Goal: Information Seeking & Learning: Learn about a topic

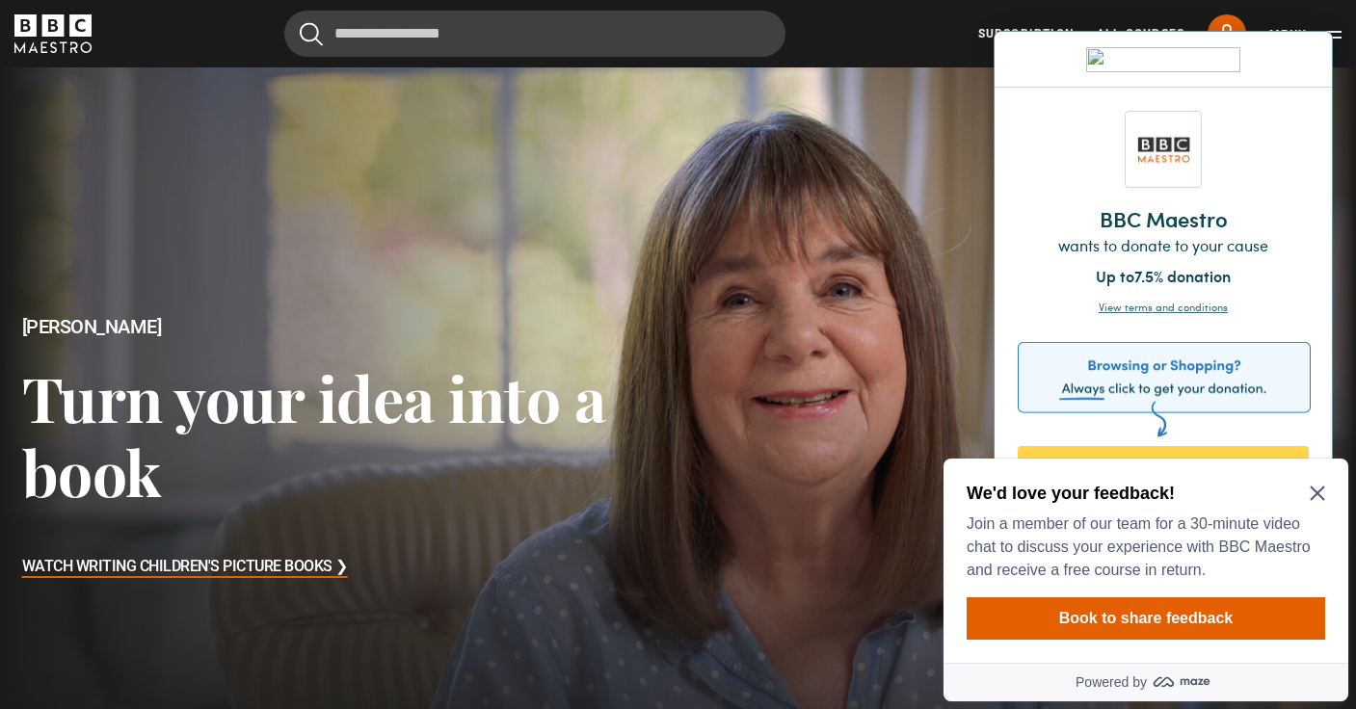
click at [1315, 498] on icon "Close Maze Prompt" at bounding box center [1317, 493] width 15 height 15
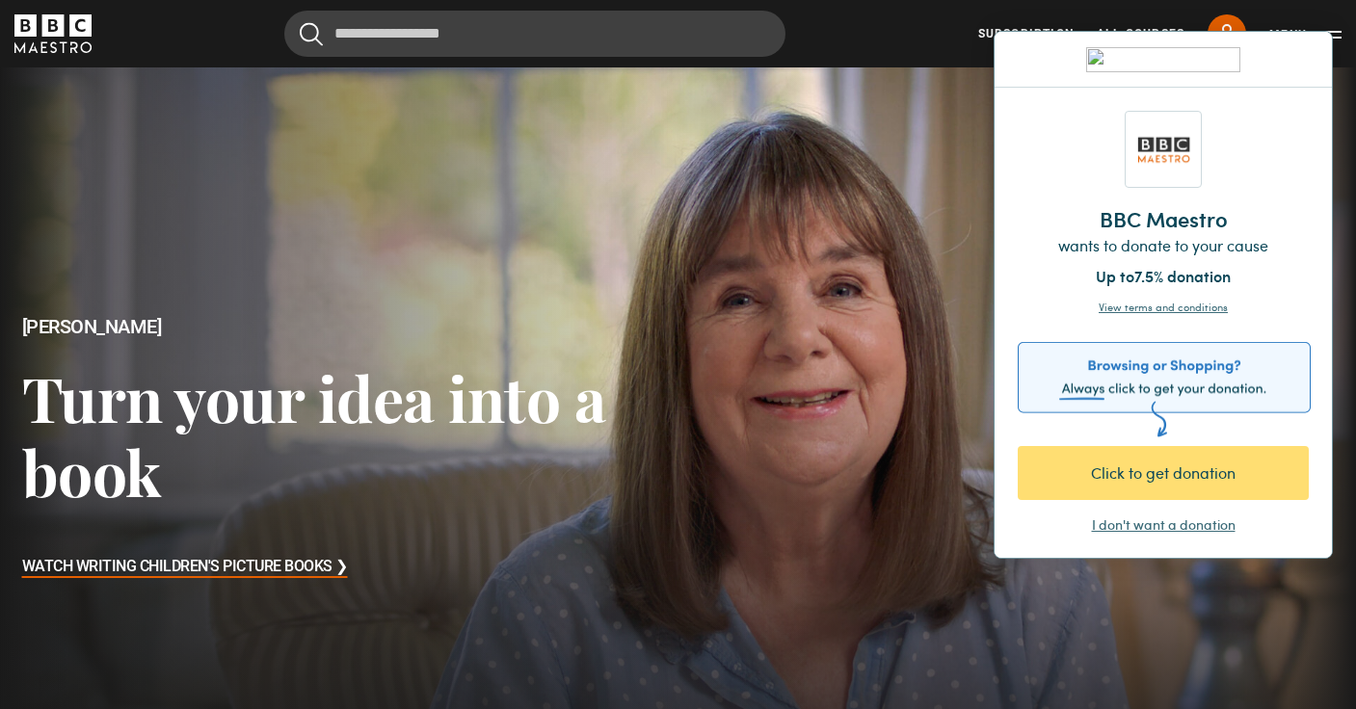
click at [1189, 477] on div "Click to get donation" at bounding box center [1161, 473] width 222 height 23
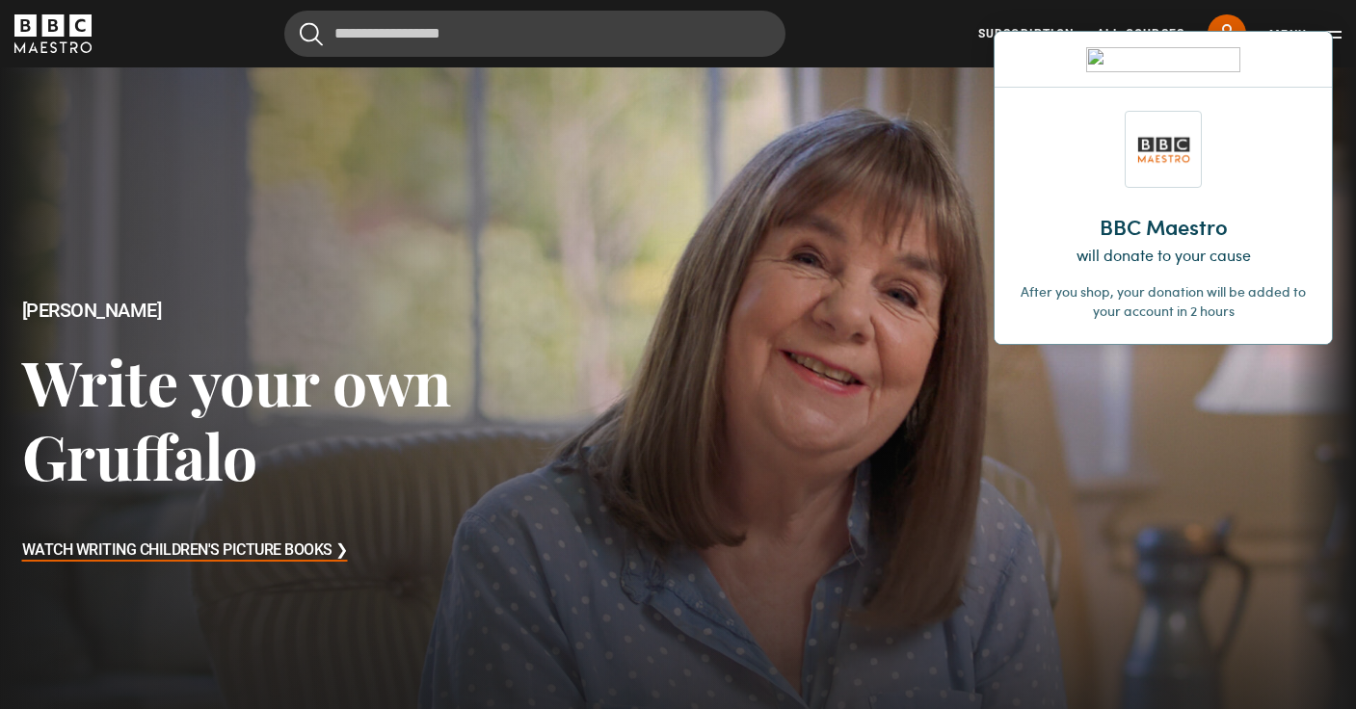
scroll to position [17, 0]
click at [1298, 61] on img at bounding box center [1302, 59] width 12 height 12
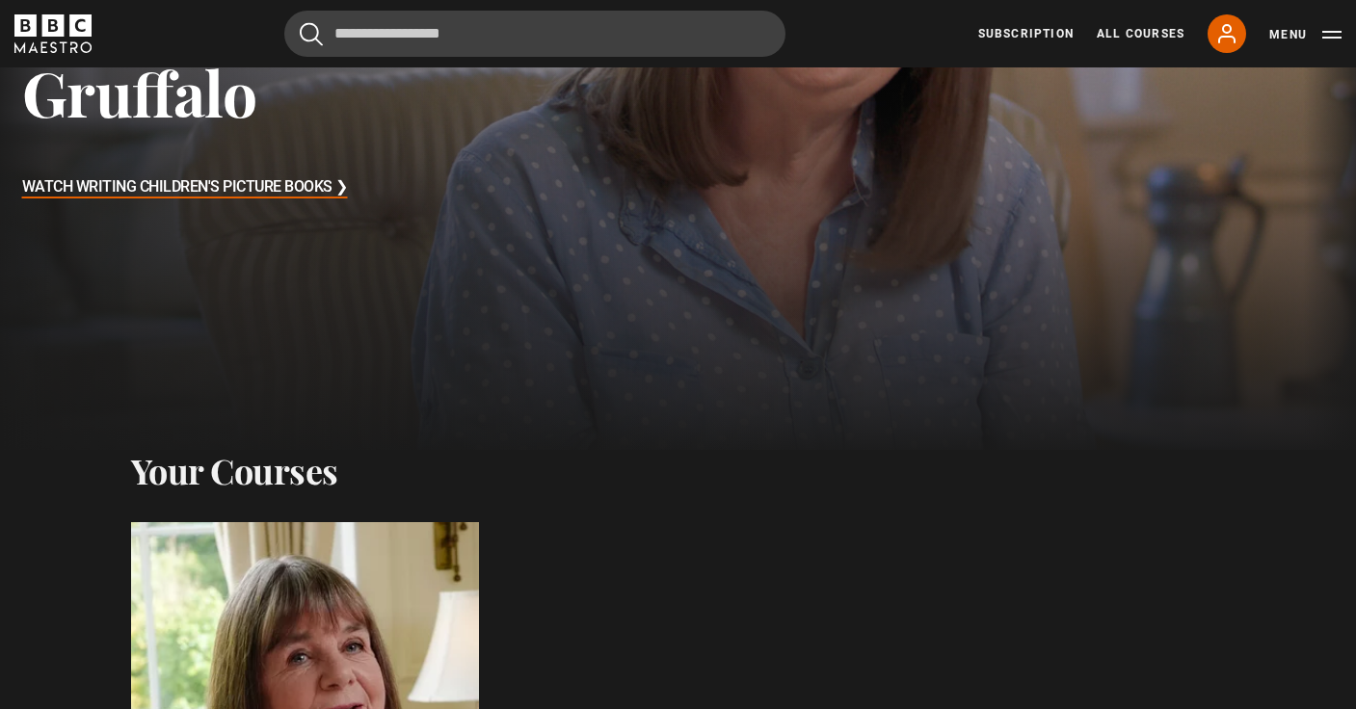
scroll to position [280, 0]
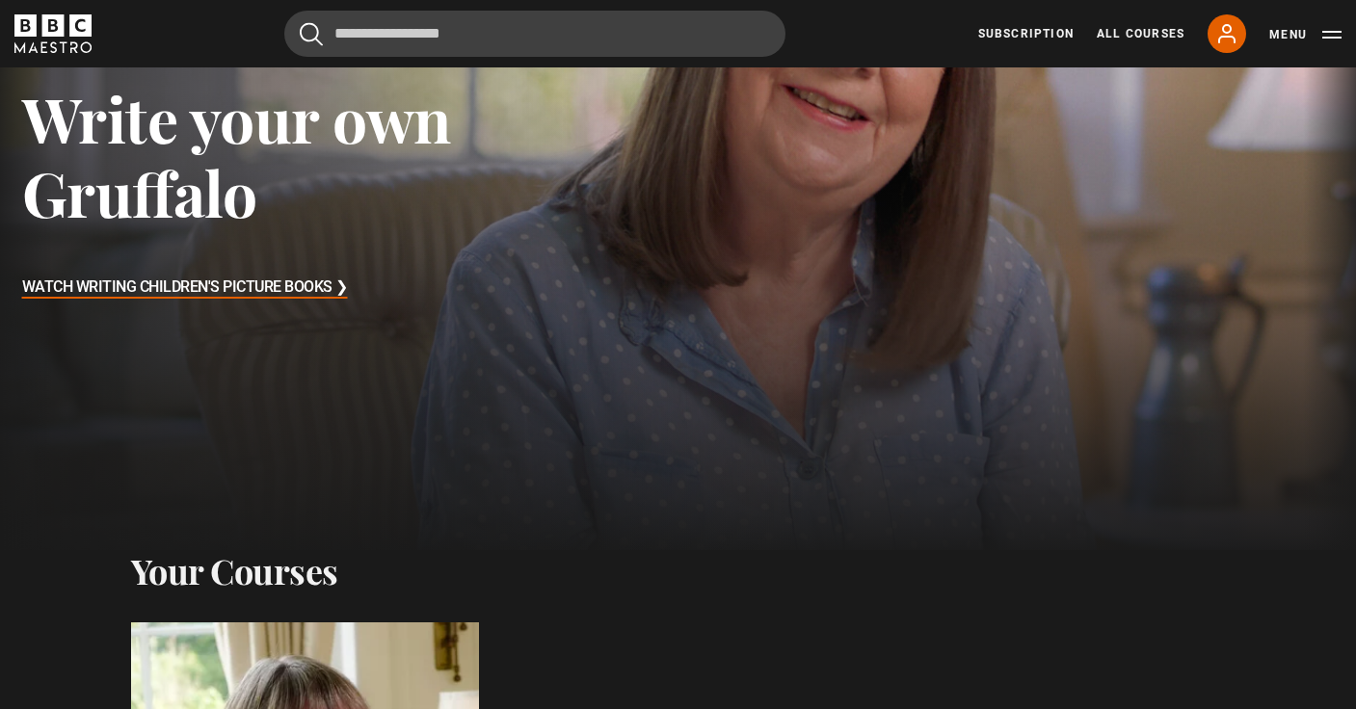
click at [314, 288] on h3 "Watch Writing Children's Picture Books ❯" at bounding box center [185, 288] width 326 height 29
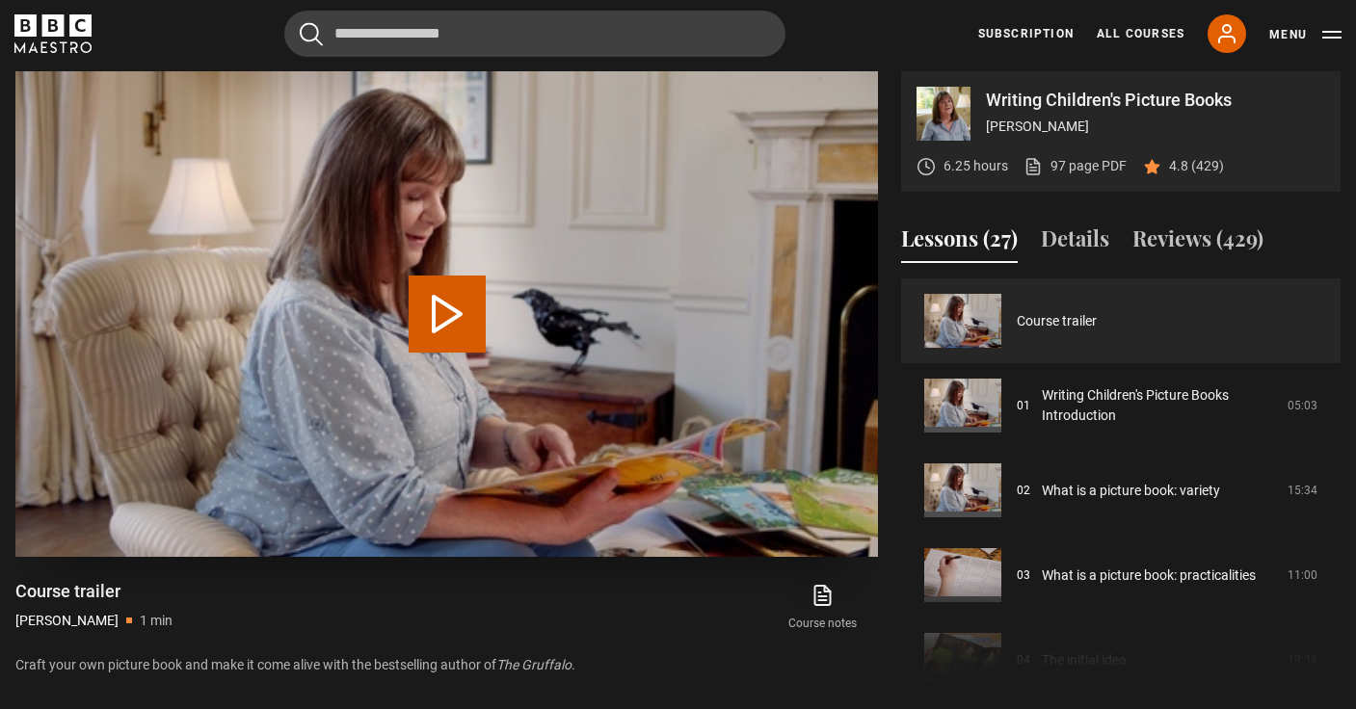
scroll to position [788, 0]
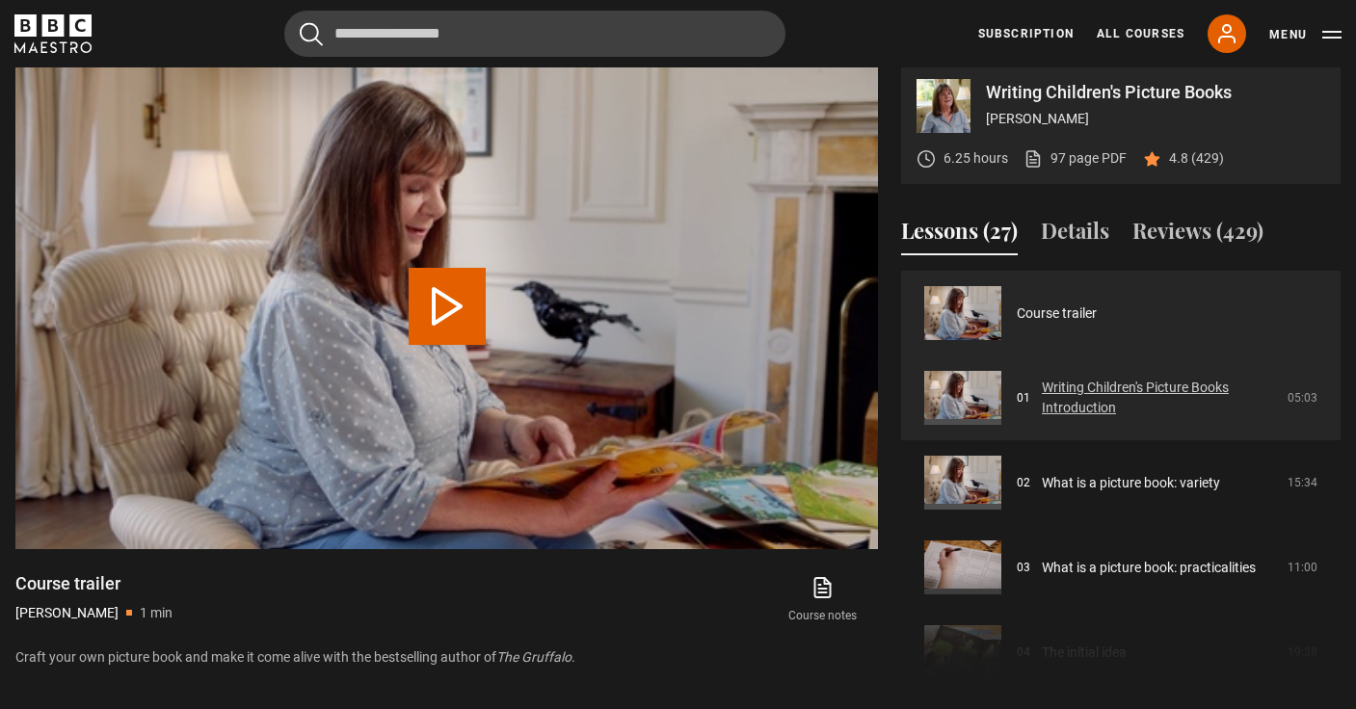
click at [1045, 398] on link "Writing Children's Picture Books Introduction" at bounding box center [1159, 398] width 234 height 40
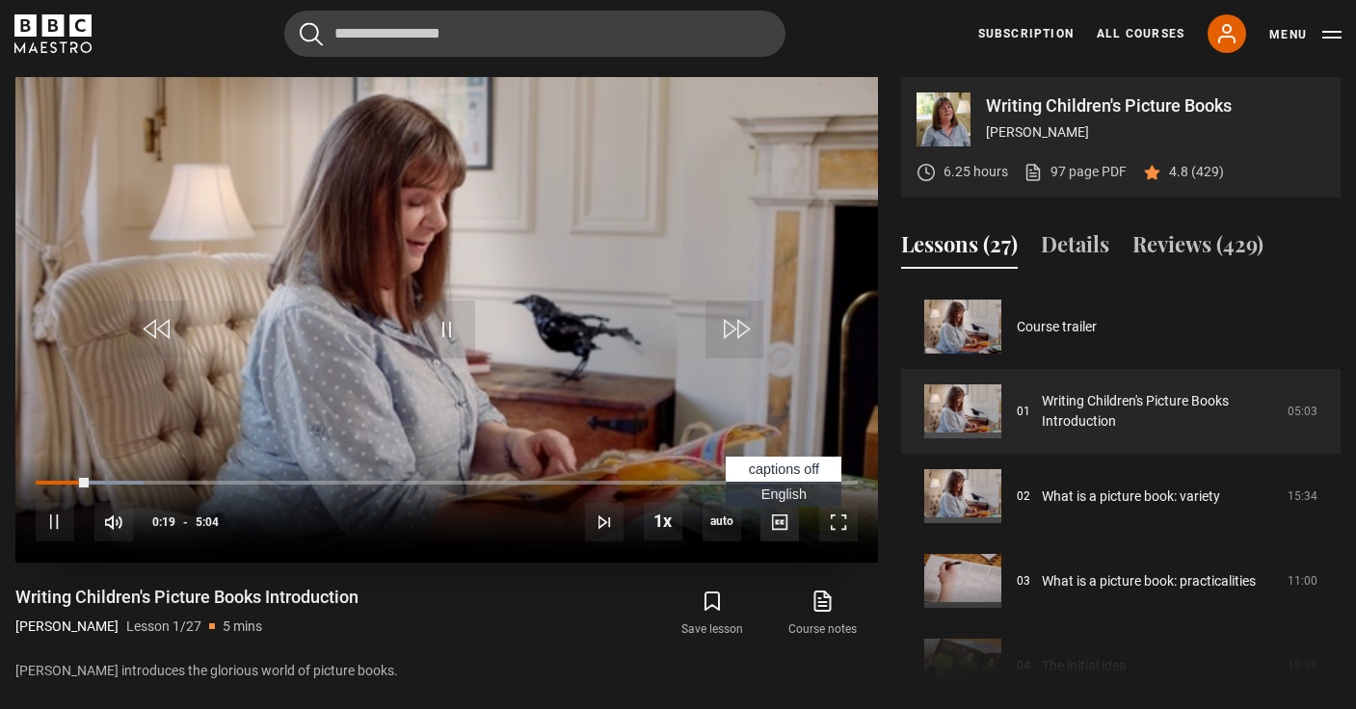
click at [777, 524] on span "Video Player" at bounding box center [780, 522] width 39 height 39
click at [780, 491] on span "English Captions" at bounding box center [783, 494] width 45 height 15
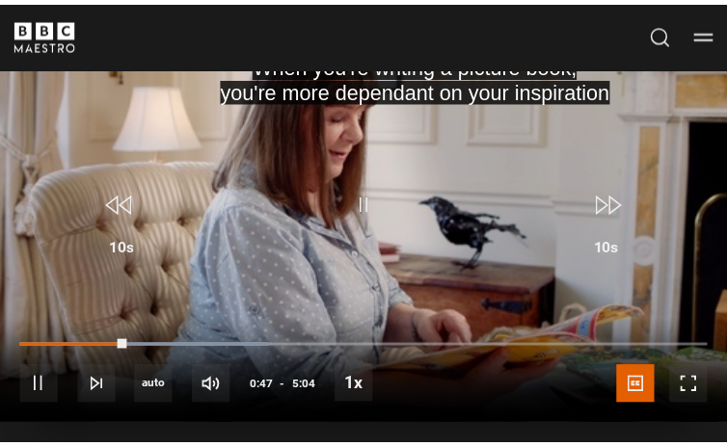
scroll to position [655, 0]
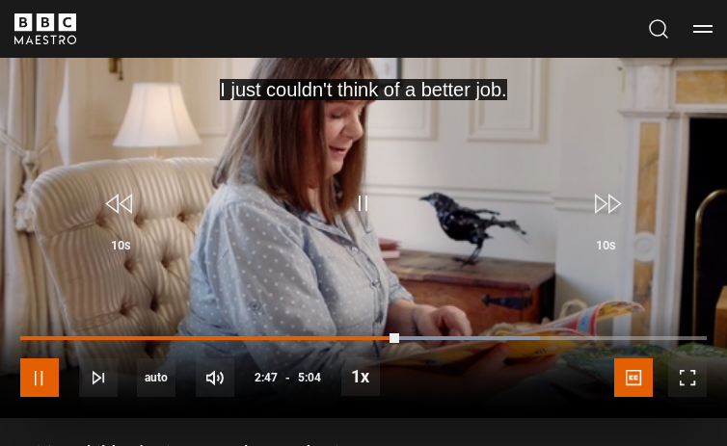
click at [40, 382] on span "Video Player" at bounding box center [39, 378] width 39 height 39
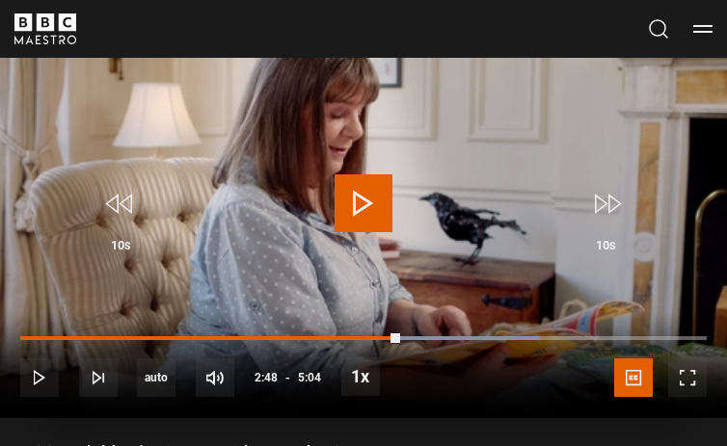
click at [357, 208] on span "Video Player" at bounding box center [363, 203] width 58 height 58
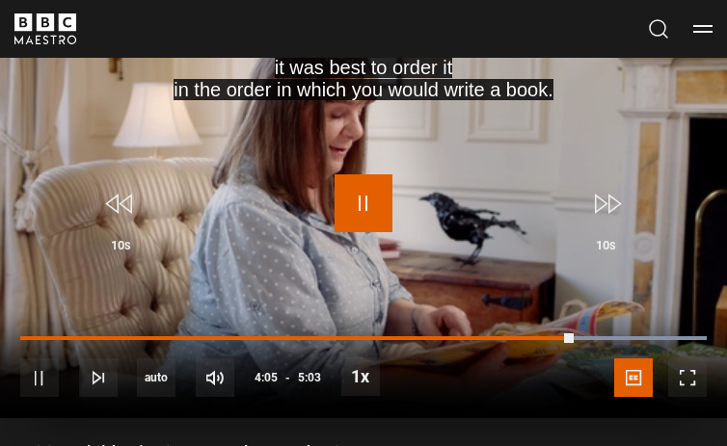
click at [360, 207] on span "Video Player" at bounding box center [363, 203] width 58 height 58
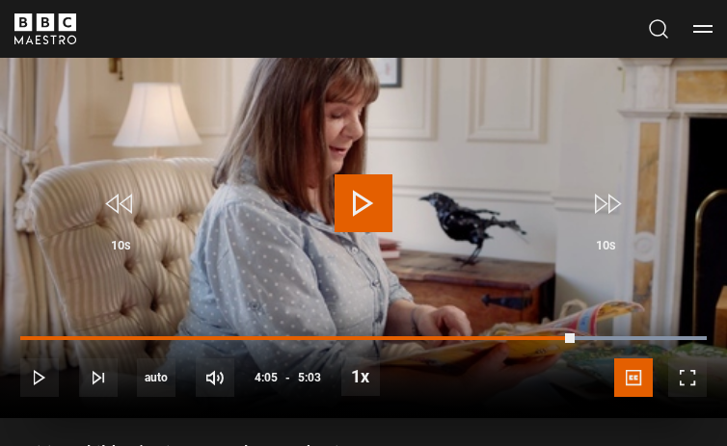
click at [360, 214] on span "Video Player" at bounding box center [363, 203] width 58 height 58
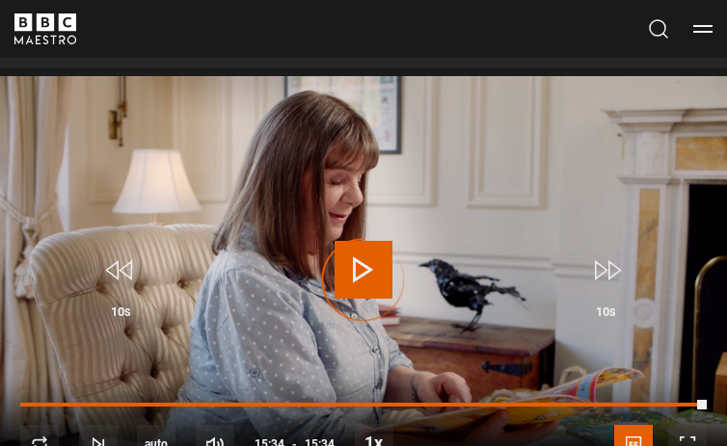
scroll to position [581, 0]
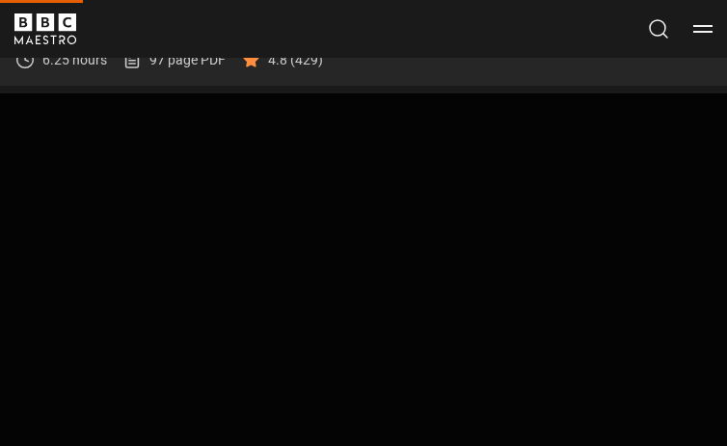
scroll to position [506, 0]
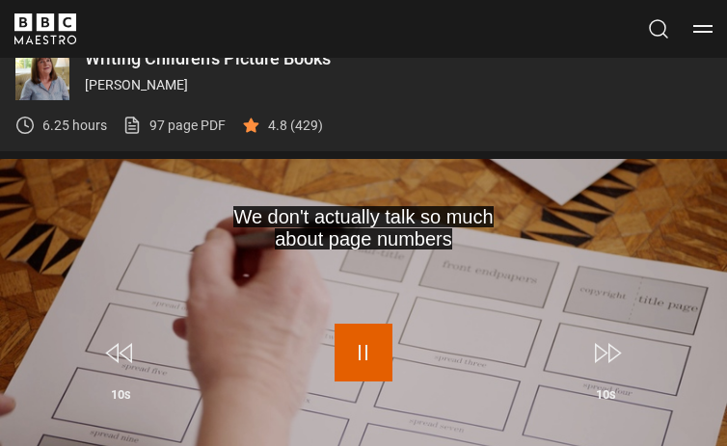
click at [362, 355] on span "Video Player" at bounding box center [363, 353] width 58 height 58
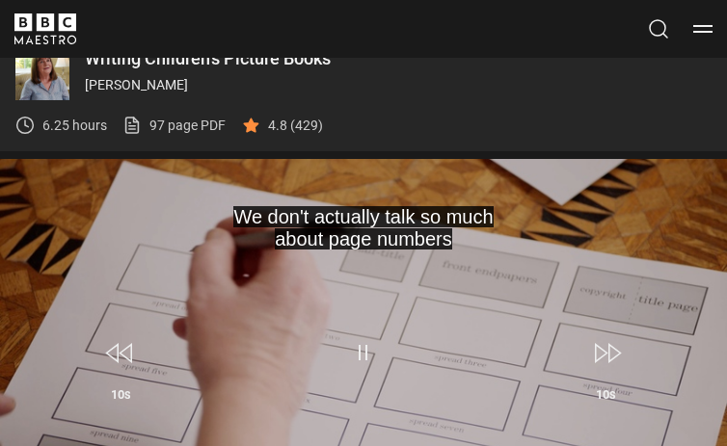
scroll to position [627, 0]
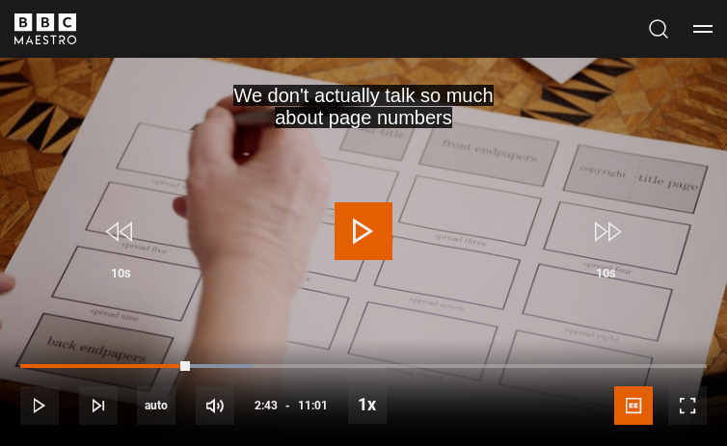
click at [352, 237] on span "Video Player" at bounding box center [363, 231] width 58 height 58
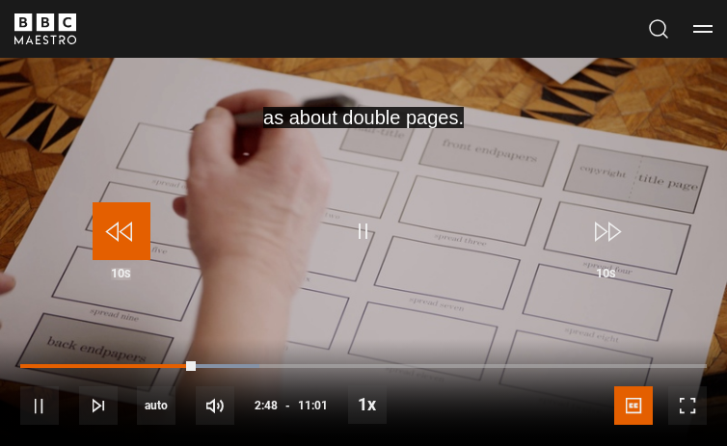
click at [126, 236] on span "Video Player" at bounding box center [122, 231] width 58 height 58
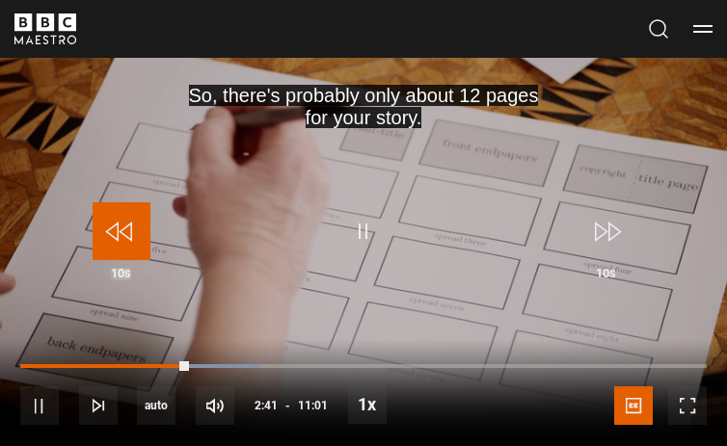
click at [112, 240] on span "Video Player" at bounding box center [122, 231] width 58 height 58
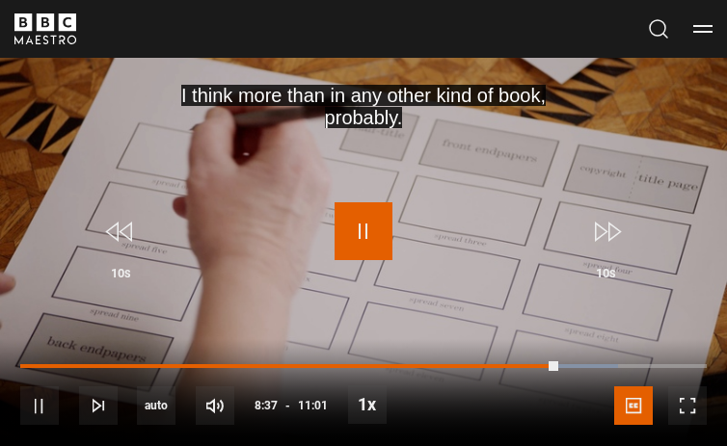
click at [362, 232] on span "Video Player" at bounding box center [363, 231] width 58 height 58
click at [365, 230] on span "Video Player" at bounding box center [363, 231] width 58 height 58
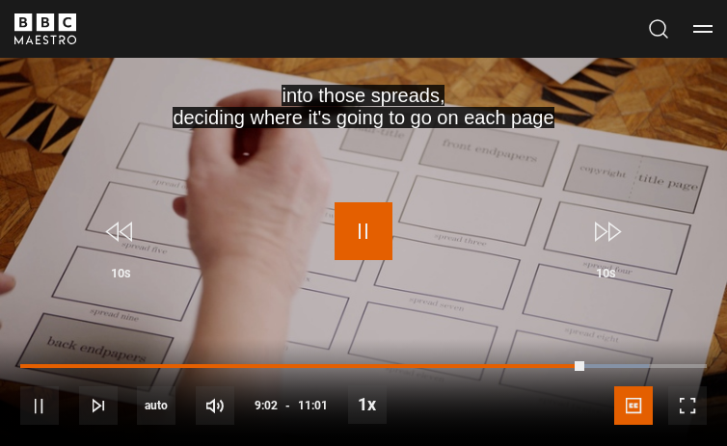
click at [361, 236] on span "Video Player" at bounding box center [363, 231] width 58 height 58
click at [358, 230] on span "Video Player" at bounding box center [363, 231] width 58 height 58
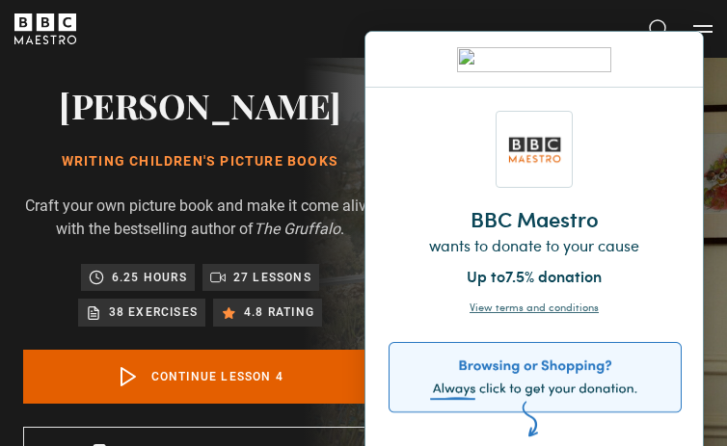
click at [350, 222] on p "Craft your own picture book and make it come alive with the bestselling author …" at bounding box center [200, 218] width 354 height 46
click at [553, 79] on div at bounding box center [533, 60] width 337 height 56
click at [386, 52] on div at bounding box center [533, 60] width 337 height 56
click at [291, 49] on header "Cancel Courses Previous courses Next courses [PERSON_NAME] Writing 12 Related L…" at bounding box center [363, 29] width 727 height 58
drag, startPoint x: 503, startPoint y: 130, endPoint x: 534, endPoint y: 387, distance: 258.2
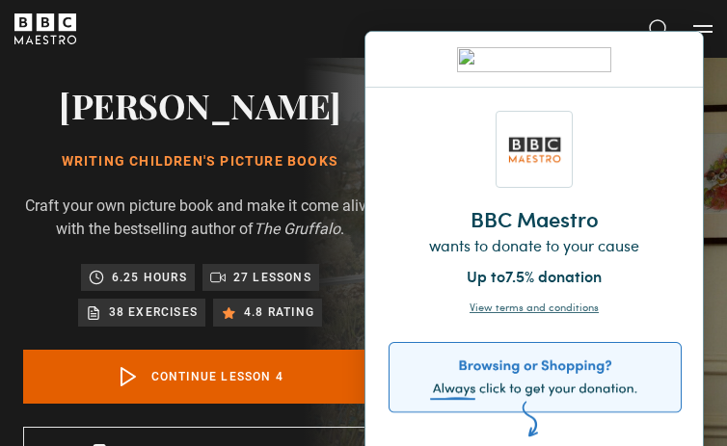
click at [534, 387] on div "BBC Maestro wants to donate to your cause Up to 7.5% donation View terms and co…" at bounding box center [533, 323] width 291 height 424
click at [541, 343] on img at bounding box center [534, 390] width 293 height 96
click at [517, 432] on img at bounding box center [534, 390] width 293 height 96
click at [455, 392] on img at bounding box center [534, 390] width 293 height 96
click at [550, 383] on img at bounding box center [534, 390] width 293 height 96
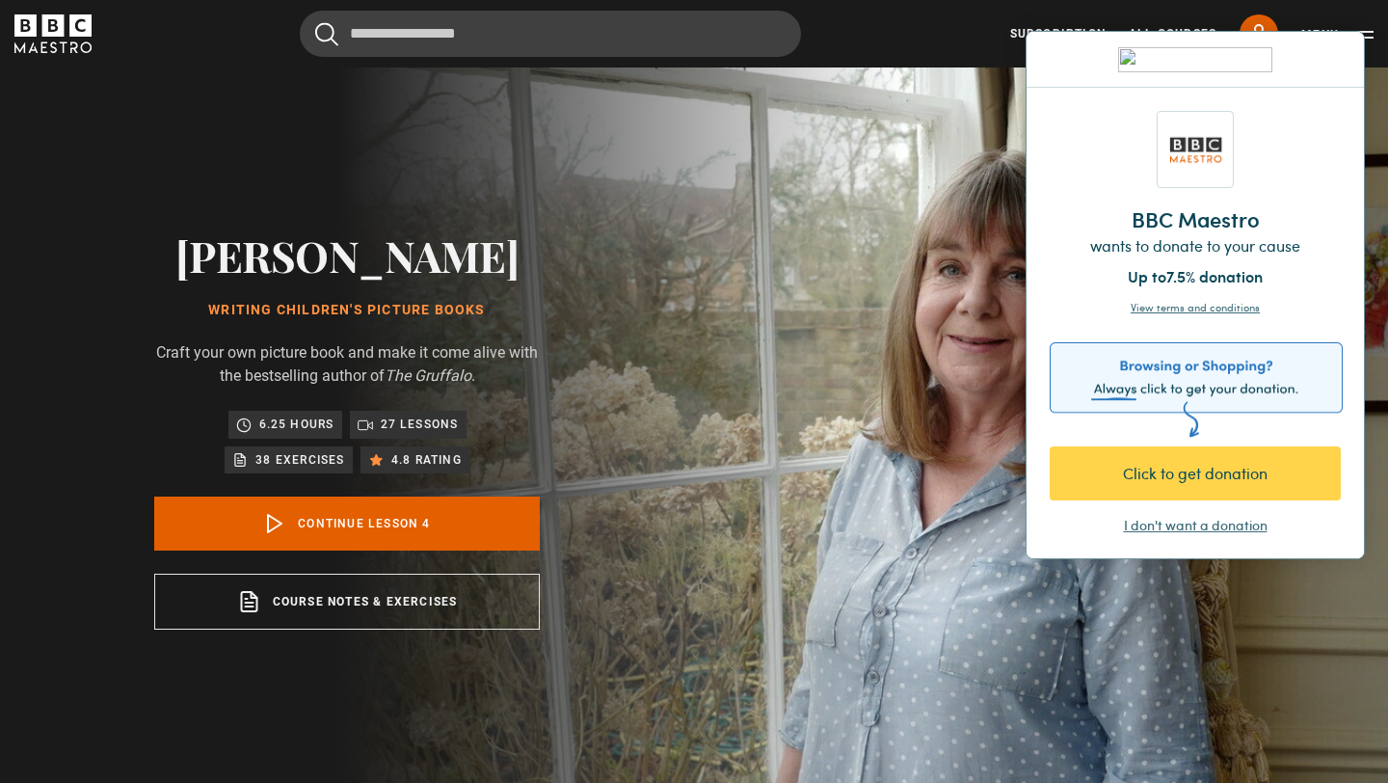
click at [726, 445] on div "I don't want a donation" at bounding box center [1196, 525] width 144 height 19
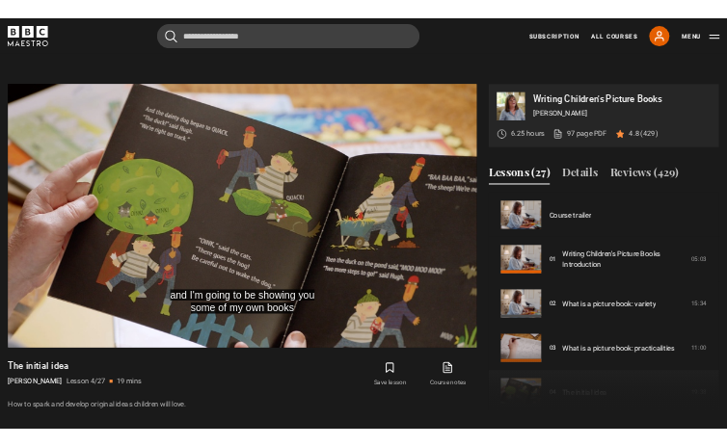
scroll to position [745, 0]
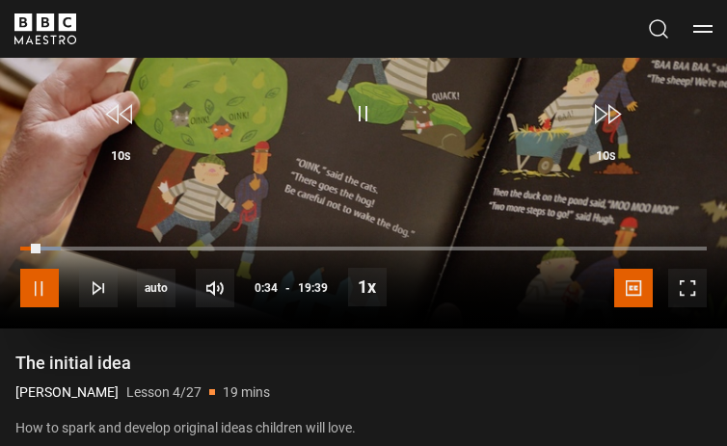
click at [45, 281] on span "Video Player" at bounding box center [39, 288] width 39 height 39
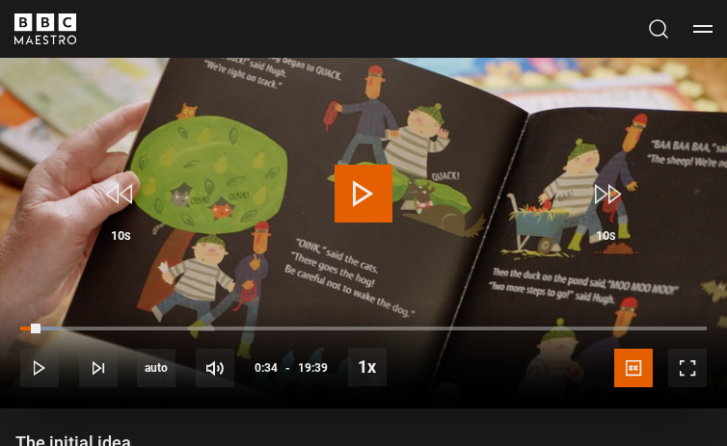
click at [365, 201] on span "Video Player" at bounding box center [363, 194] width 58 height 58
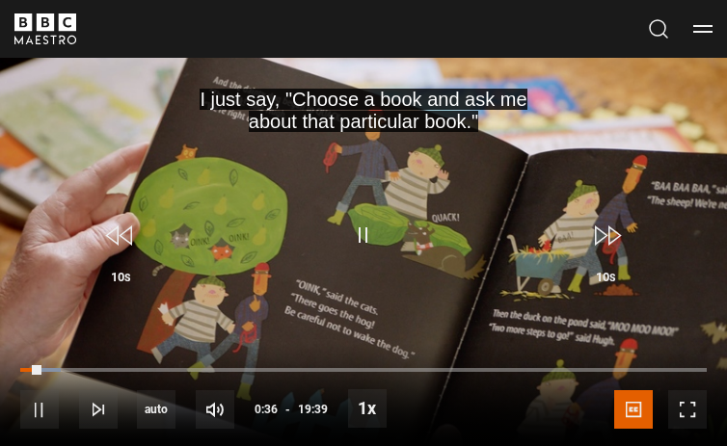
scroll to position [627, 0]
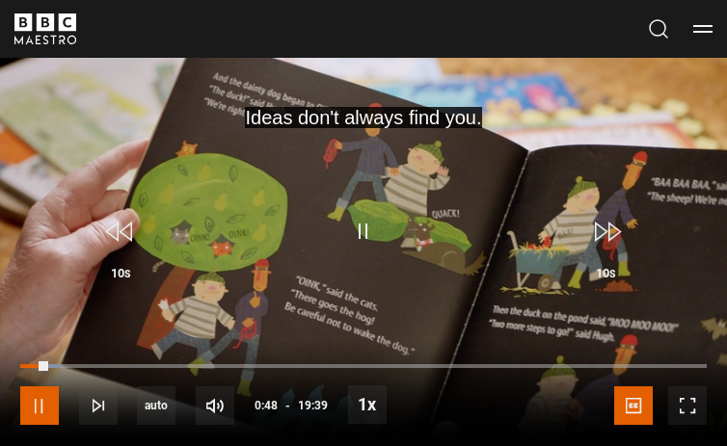
click at [40, 401] on span "Video Player" at bounding box center [39, 406] width 39 height 39
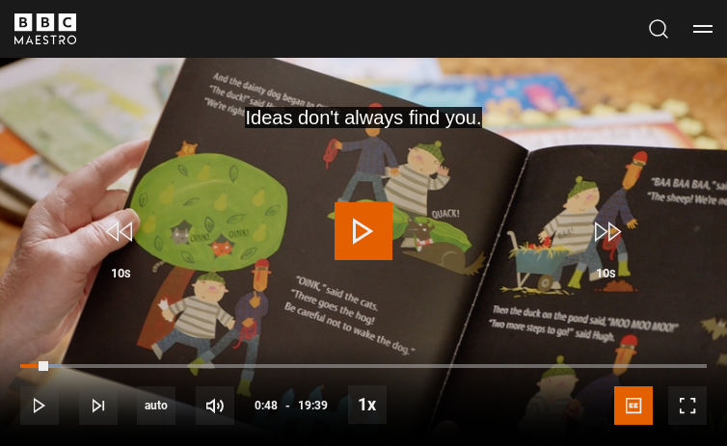
click at [360, 233] on span "Video Player" at bounding box center [363, 231] width 58 height 58
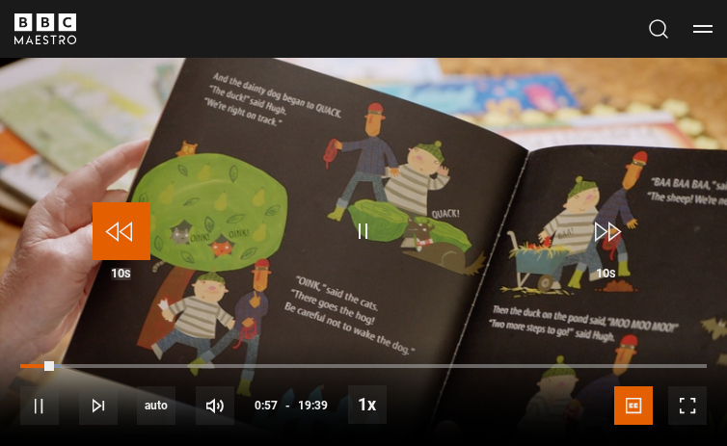
click at [123, 227] on span "Video Player" at bounding box center [122, 231] width 58 height 58
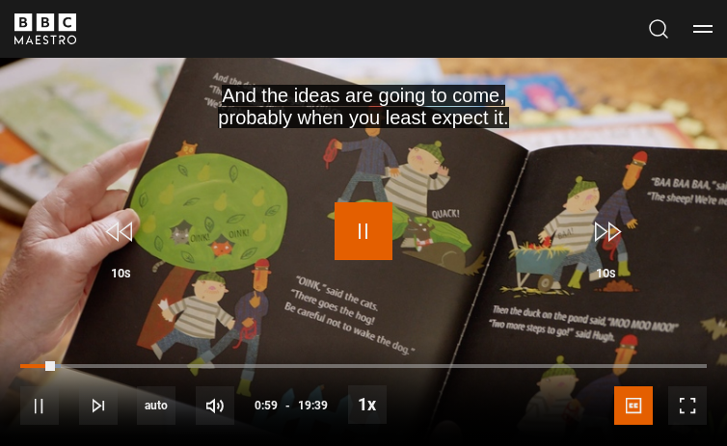
click at [366, 227] on span "Video Player" at bounding box center [363, 231] width 58 height 58
click at [360, 249] on span "Video Player" at bounding box center [363, 231] width 58 height 58
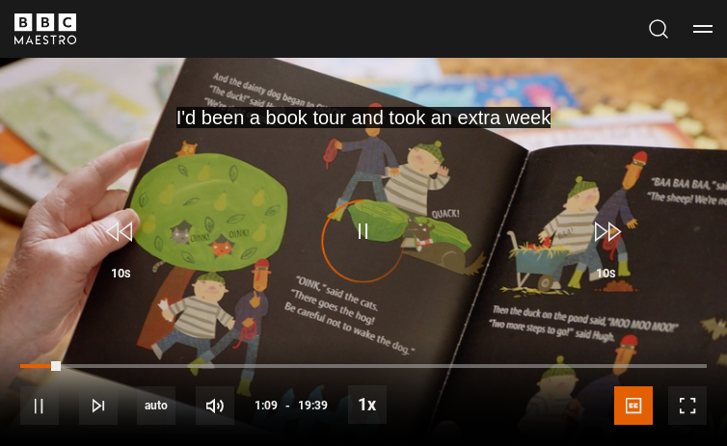
click at [352, 229] on div "Video Player is loading." at bounding box center [363, 242] width 87 height 87
click at [361, 233] on div "Video Player is loading." at bounding box center [363, 242] width 87 height 87
click at [364, 233] on div "Video Player is loading." at bounding box center [363, 242] width 87 height 87
click at [116, 229] on span "Video Player" at bounding box center [122, 231] width 58 height 58
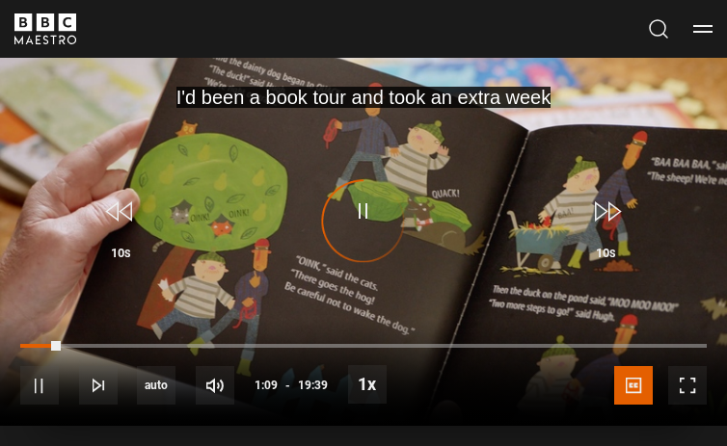
scroll to position [649, 0]
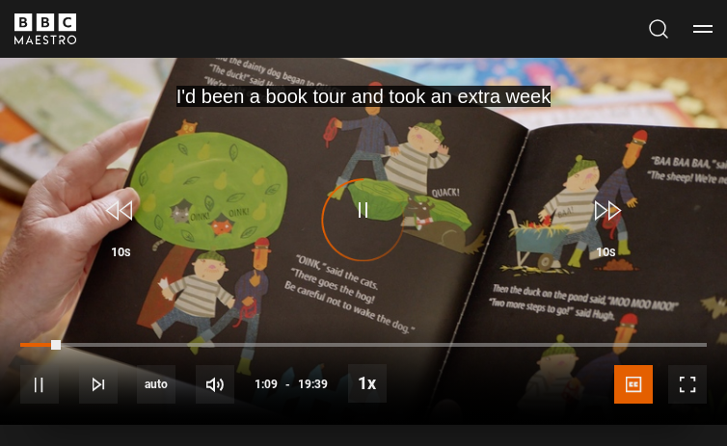
click at [371, 203] on div "Video Player is loading." at bounding box center [363, 220] width 87 height 87
click at [359, 212] on div "Video Player is loading." at bounding box center [363, 220] width 87 height 87
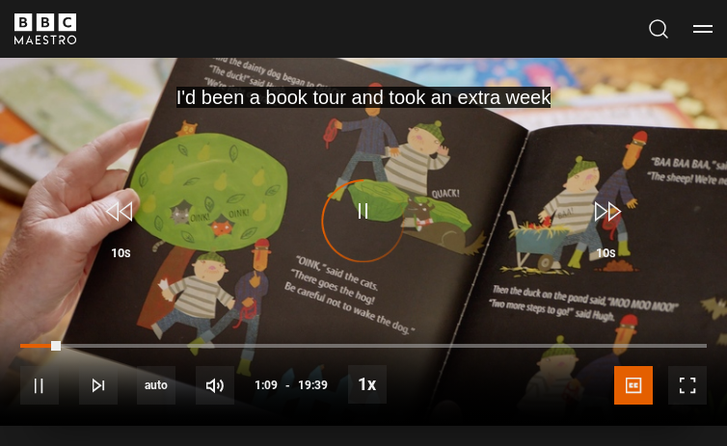
scroll to position [688, 0]
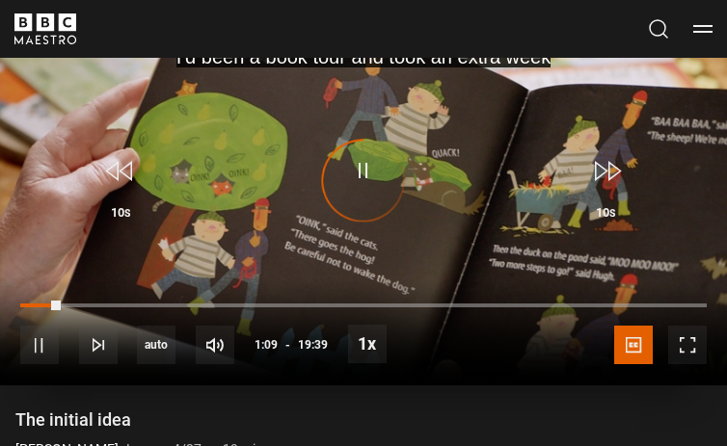
click at [365, 176] on div "Video Player is loading." at bounding box center [363, 181] width 87 height 87
click at [360, 167] on div "Video Player is loading." at bounding box center [363, 181] width 87 height 87
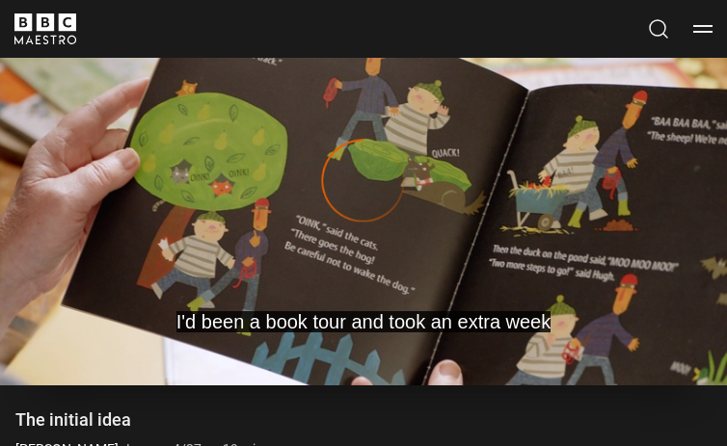
click at [319, 205] on video-js "I'd been a book tour and took an extra week Video Player is loading. Play Lesso…" at bounding box center [363, 181] width 727 height 409
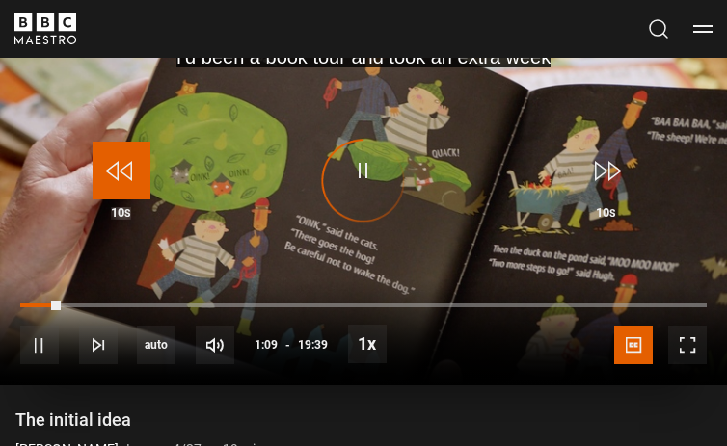
click at [122, 171] on span "Video Player" at bounding box center [122, 171] width 58 height 58
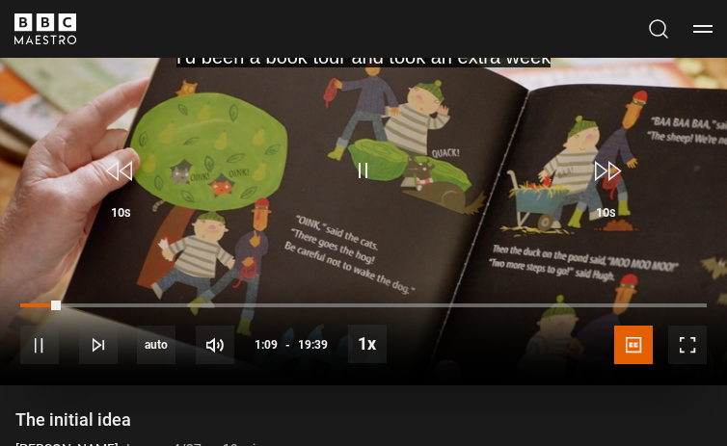
scroll to position [665, 0]
